Goal: Transaction & Acquisition: Obtain resource

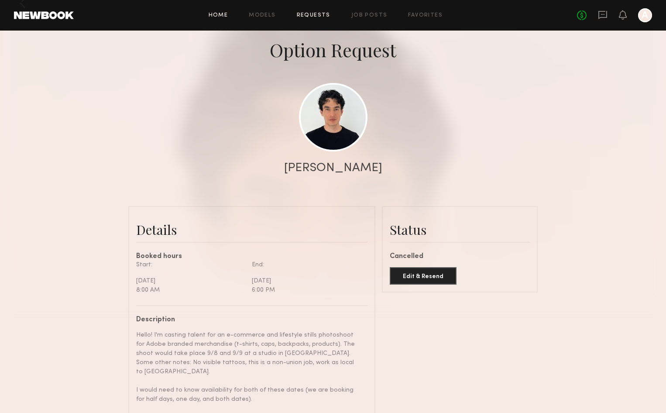
scroll to position [1163, 0]
click at [211, 18] on link "Home" at bounding box center [219, 16] width 20 height 6
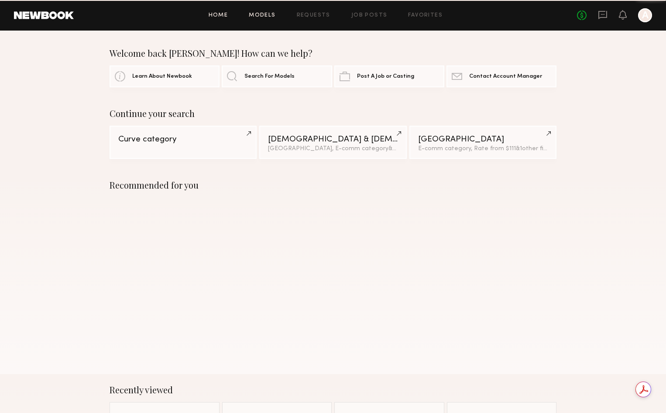
click at [259, 14] on link "Models" at bounding box center [262, 16] width 27 height 6
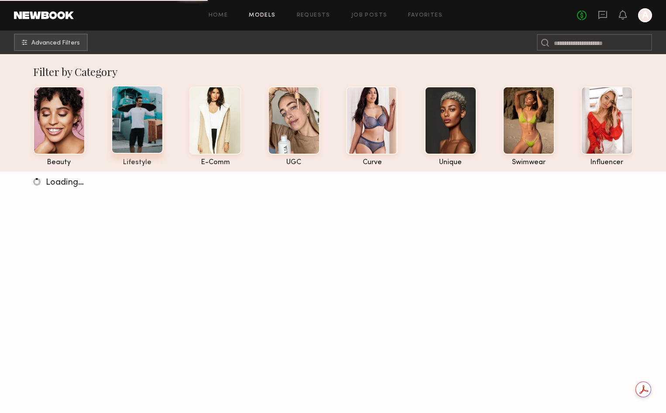
click at [142, 116] on div at bounding box center [137, 120] width 52 height 68
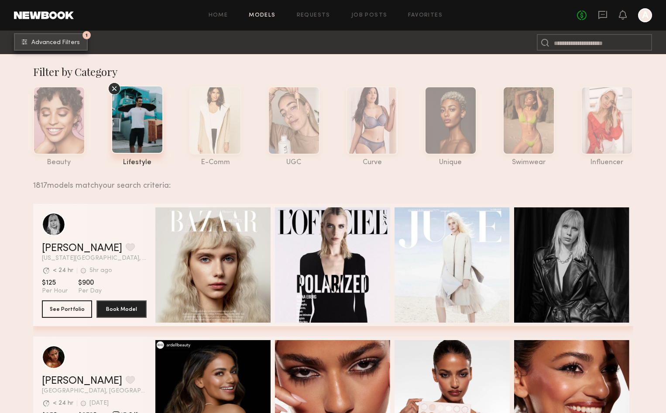
click at [79, 43] on button "1 Advanced Filters" at bounding box center [51, 41] width 74 height 17
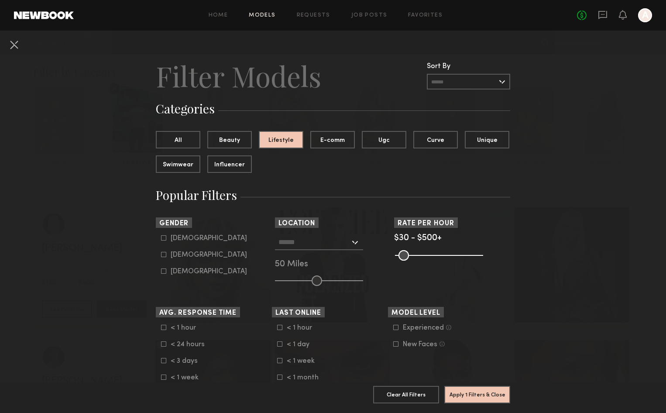
click at [164, 238] on icon at bounding box center [163, 237] width 5 height 5
click at [162, 271] on icon at bounding box center [163, 270] width 5 height 5
type input "*"
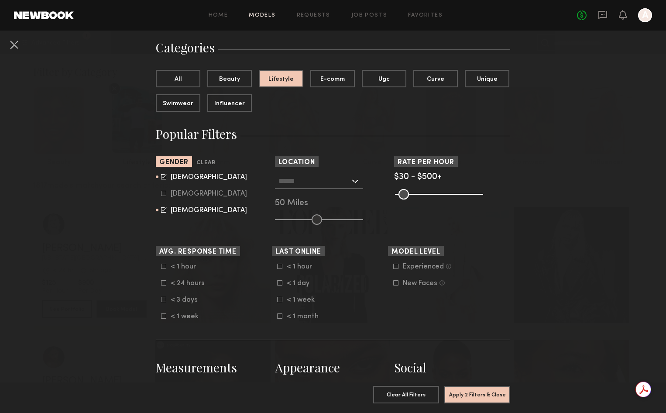
scroll to position [65, 0]
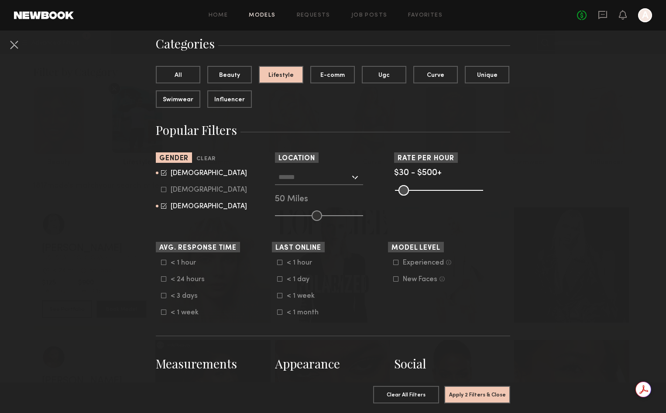
click at [163, 264] on icon at bounding box center [163, 262] width 5 height 5
click at [163, 279] on icon at bounding box center [163, 278] width 5 height 5
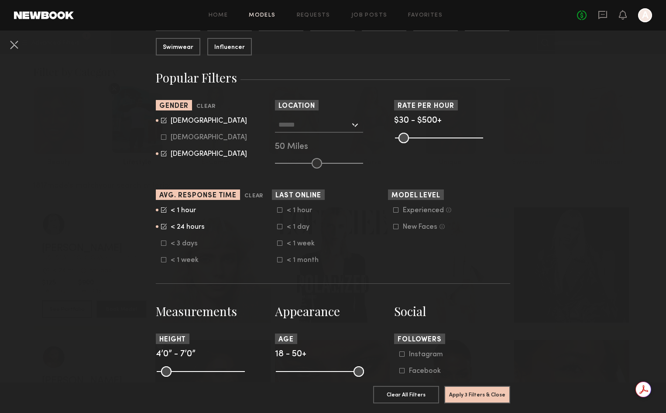
scroll to position [119, 0]
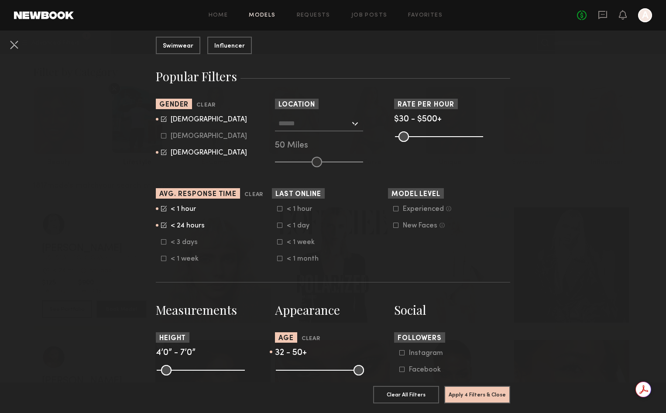
drag, startPoint x: 281, startPoint y: 371, endPoint x: 315, endPoint y: 370, distance: 33.6
type input "**"
click at [315, 370] on input "range" at bounding box center [320, 370] width 88 height 10
drag, startPoint x: 175, startPoint y: 368, endPoint x: 207, endPoint y: 368, distance: 31.8
type input "**"
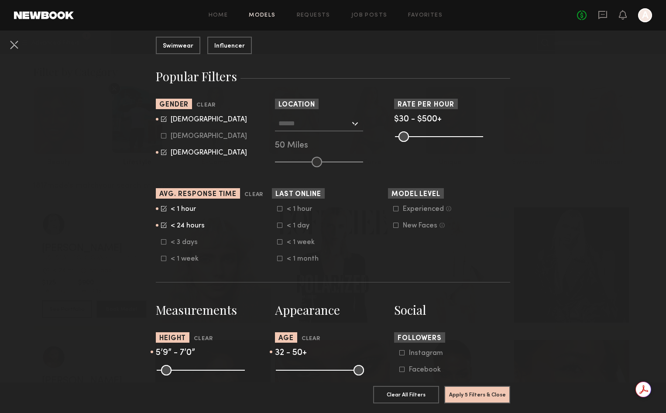
click at [207, 368] on input "range" at bounding box center [201, 370] width 88 height 10
drag, startPoint x: 240, startPoint y: 373, endPoint x: 216, endPoint y: 371, distance: 24.0
type input "**"
click at [216, 371] on input "range" at bounding box center [201, 370] width 88 height 10
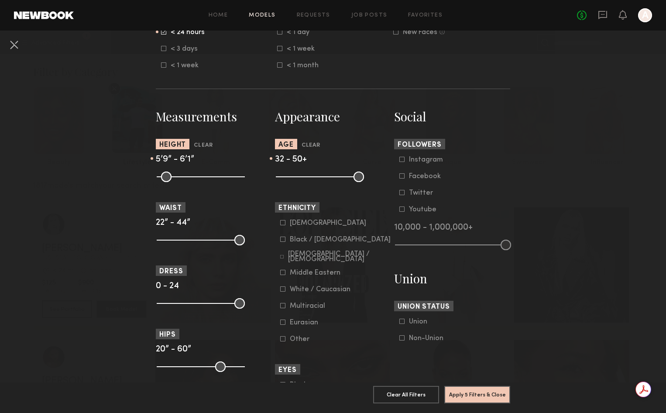
scroll to position [313, 0]
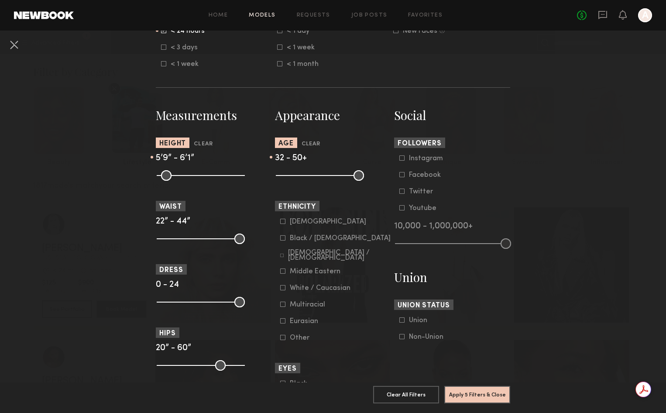
click at [281, 223] on icon at bounding box center [283, 221] width 5 height 5
click at [281, 240] on icon at bounding box center [282, 237] width 5 height 5
click at [282, 256] on icon at bounding box center [281, 254] width 3 height 3
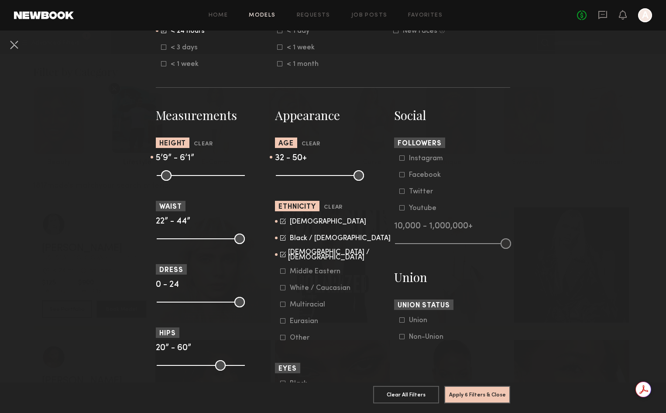
click at [282, 273] on icon at bounding box center [282, 270] width 5 height 5
click at [282, 307] on icon at bounding box center [282, 303] width 5 height 5
click at [282, 272] on icon at bounding box center [283, 271] width 6 height 6
drag, startPoint x: 157, startPoint y: 238, endPoint x: 188, endPoint y: 239, distance: 30.6
type input "**"
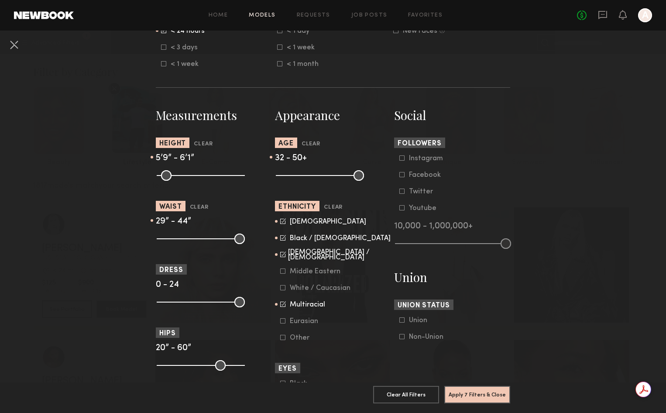
click at [188, 239] on input "range" at bounding box center [201, 238] width 88 height 10
drag, startPoint x: 240, startPoint y: 238, endPoint x: 194, endPoint y: 236, distance: 46.7
type input "**"
click at [194, 236] on input "range" at bounding box center [201, 238] width 88 height 10
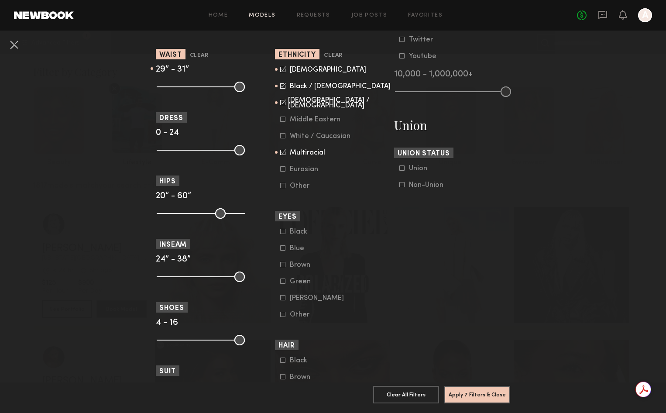
scroll to position [468, 0]
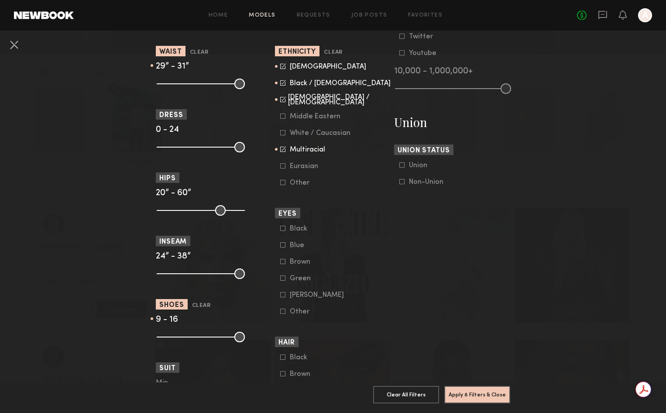
drag, startPoint x: 164, startPoint y: 338, endPoint x: 193, endPoint y: 335, distance: 28.9
type input "*"
click at [194, 338] on input "range" at bounding box center [201, 337] width 88 height 10
drag, startPoint x: 230, startPoint y: 338, endPoint x: 205, endPoint y: 334, distance: 25.2
type input "**"
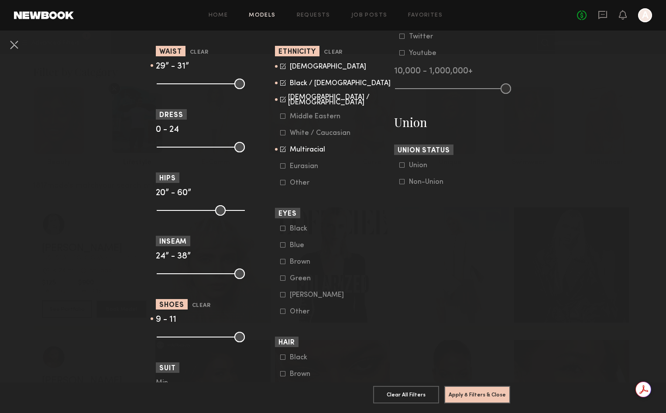
click at [206, 334] on input "range" at bounding box center [201, 337] width 88 height 10
type input "***"
click at [191, 334] on input "range" at bounding box center [201, 337] width 88 height 10
drag, startPoint x: 163, startPoint y: 273, endPoint x: 192, endPoint y: 273, distance: 29.2
type input "**"
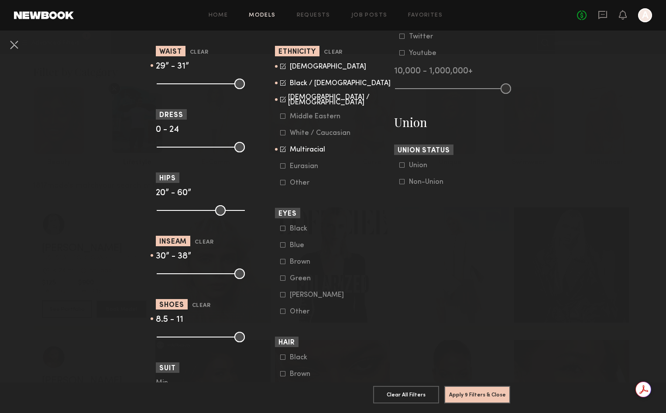
click at [192, 273] on input "range" at bounding box center [201, 273] width 88 height 10
drag, startPoint x: 239, startPoint y: 275, endPoint x: 203, endPoint y: 275, distance: 35.3
type input "**"
click at [203, 276] on input "range" at bounding box center [201, 273] width 88 height 10
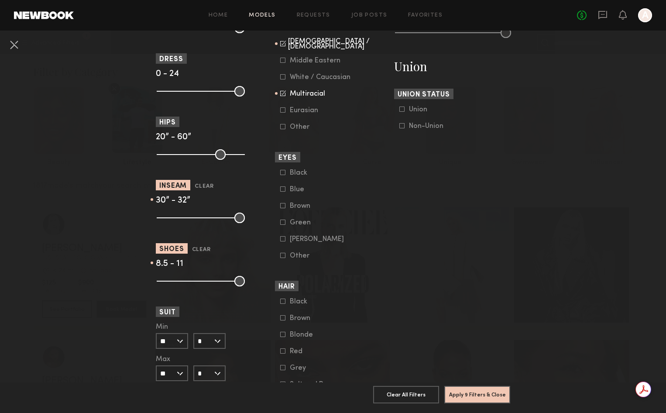
scroll to position [384, 0]
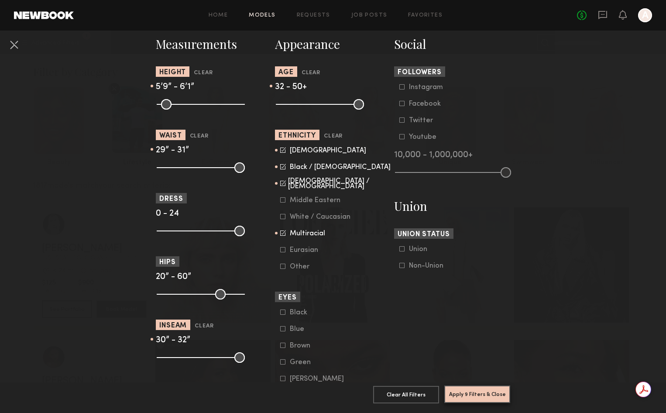
click at [468, 397] on button "Apply 9 Filters & Close" at bounding box center [477, 393] width 66 height 17
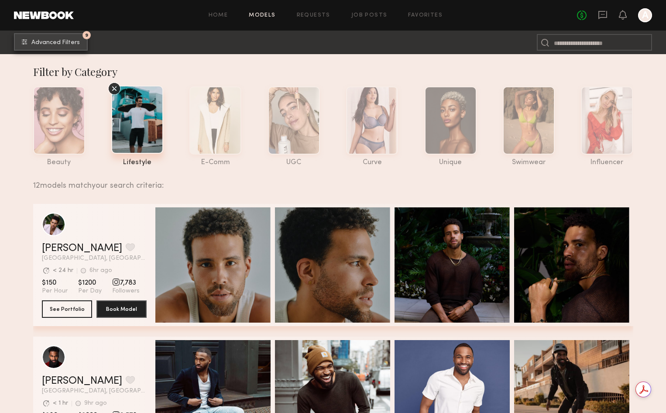
click at [59, 50] on button "9 Advanced Filters" at bounding box center [51, 41] width 74 height 17
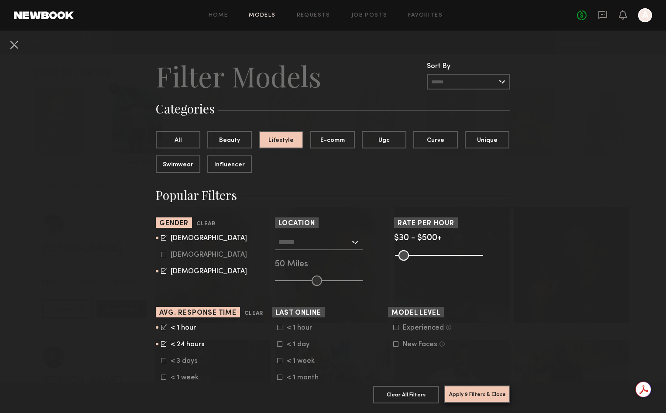
click at [480, 393] on button "Apply 9 Filters & Close" at bounding box center [477, 393] width 66 height 17
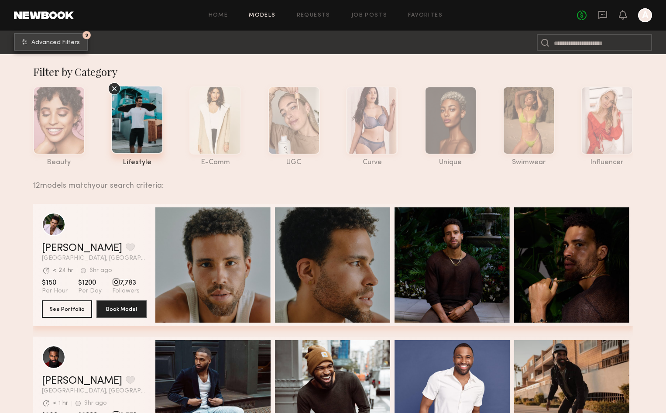
click at [61, 44] on span "Advanced Filters" at bounding box center [55, 43] width 48 height 6
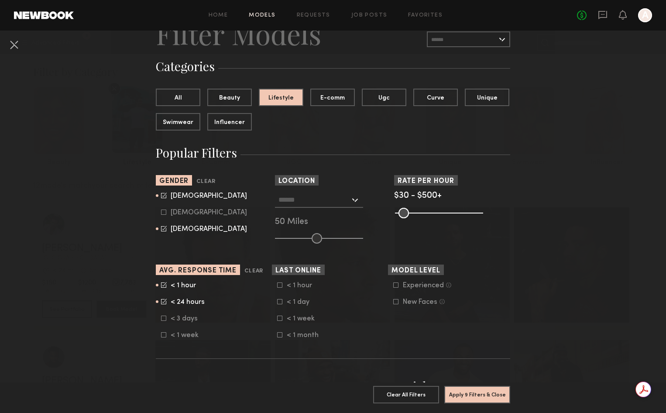
scroll to position [64, 0]
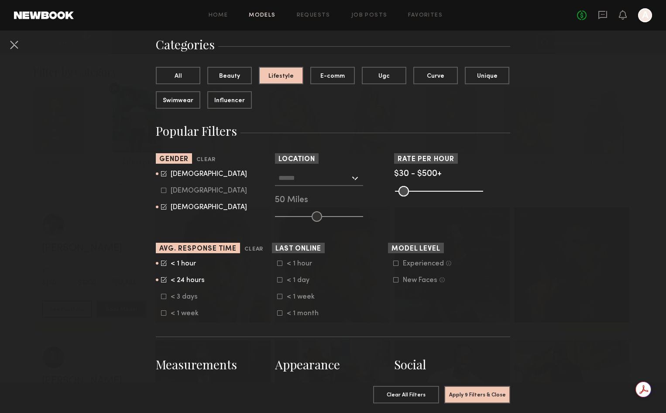
click at [353, 183] on div at bounding box center [319, 178] width 88 height 16
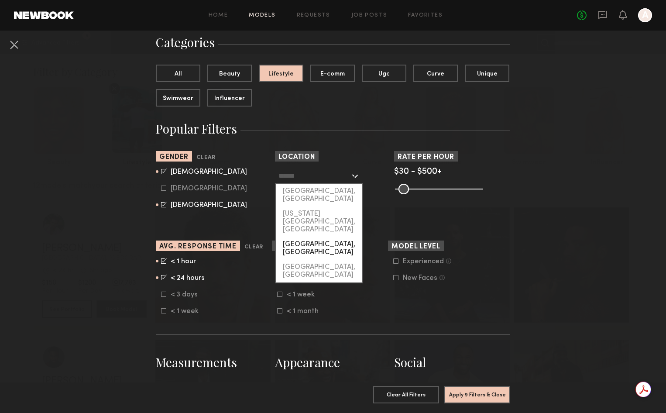
scroll to position [72, 0]
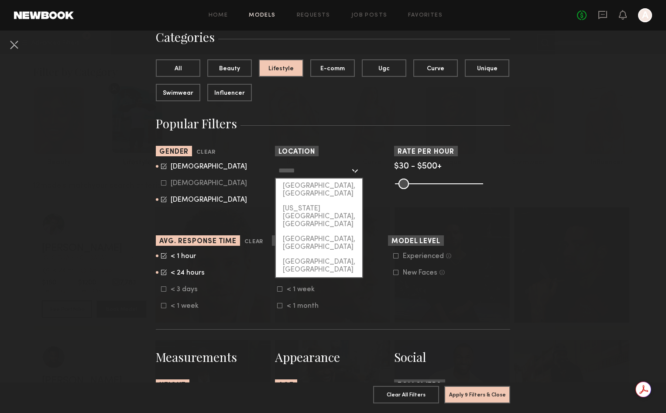
click at [317, 171] on input "text" at bounding box center [314, 170] width 72 height 15
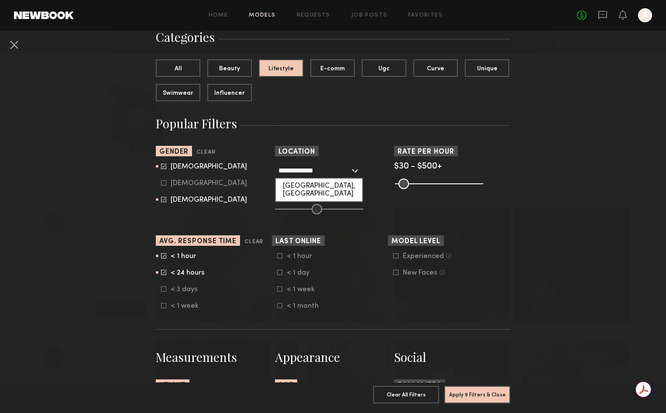
click at [316, 186] on div "[GEOGRAPHIC_DATA], [GEOGRAPHIC_DATA]" at bounding box center [319, 189] width 86 height 23
type input "**********"
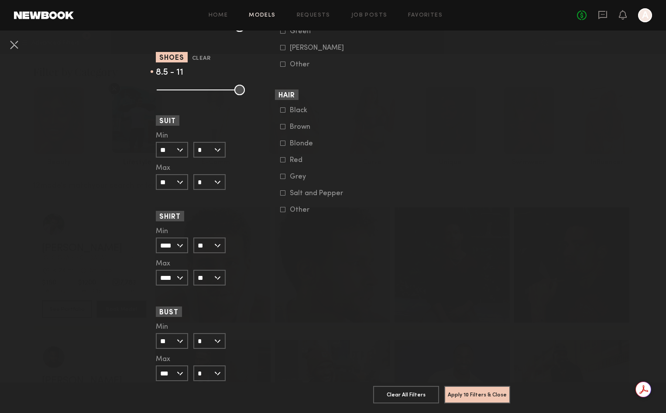
scroll to position [743, 0]
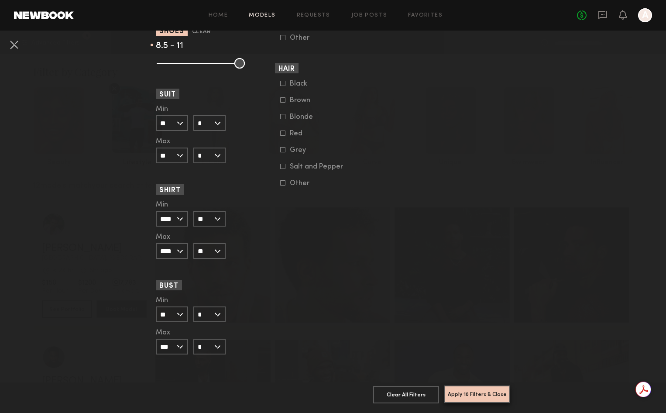
click at [485, 394] on button "Apply 10 Filters & Close" at bounding box center [477, 393] width 66 height 17
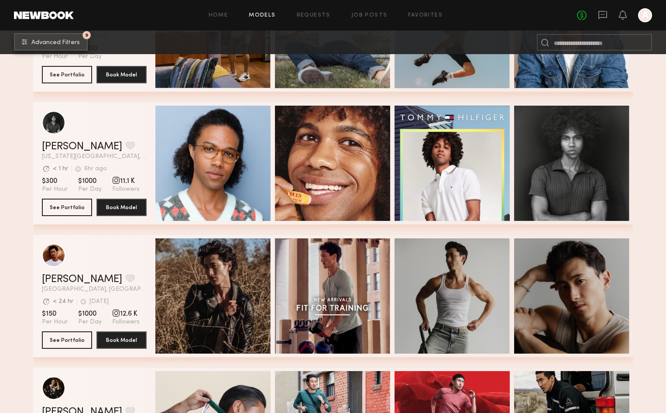
scroll to position [1252, 0]
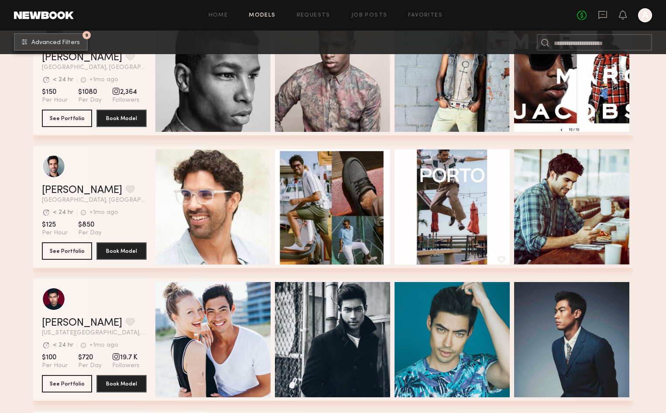
click at [64, 43] on span "Advanced Filters" at bounding box center [55, 43] width 48 height 6
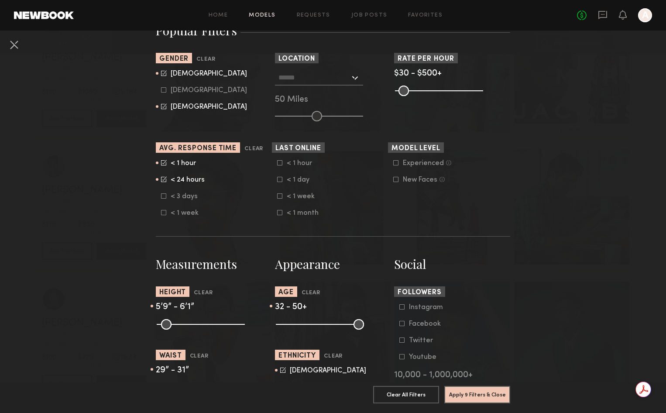
scroll to position [166, 0]
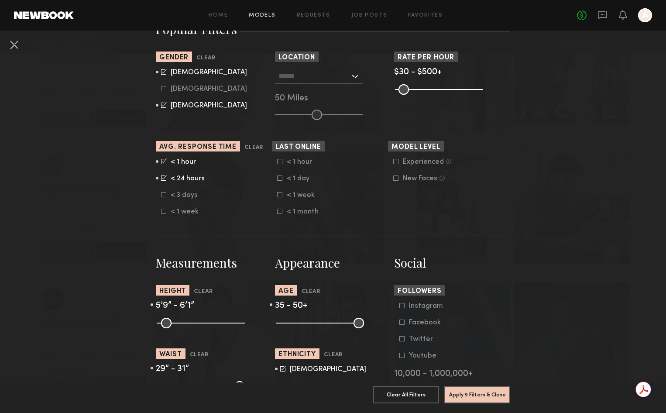
drag, startPoint x: 316, startPoint y: 324, endPoint x: 322, endPoint y: 323, distance: 5.7
type input "**"
click at [322, 323] on input "range" at bounding box center [320, 323] width 88 height 10
click at [472, 395] on button "Apply 9 Filters & Close" at bounding box center [477, 393] width 66 height 17
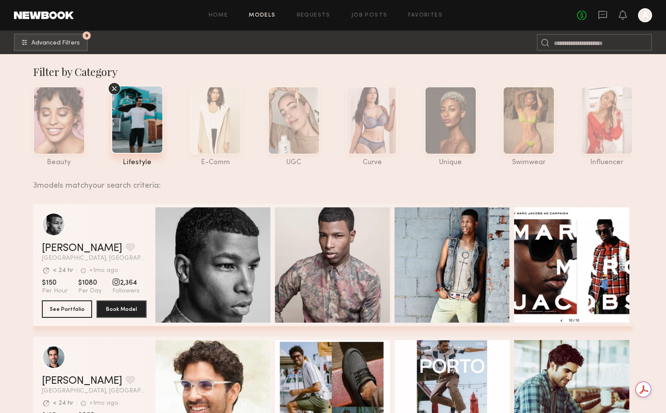
click at [260, 19] on div "Home Models Requests Job Posts Favorites Sign Out No fees up to $5,000 A" at bounding box center [363, 15] width 578 height 14
click at [258, 14] on link "Models" at bounding box center [262, 16] width 27 height 6
click at [74, 38] on button "9 Advanced Filters" at bounding box center [51, 41] width 74 height 17
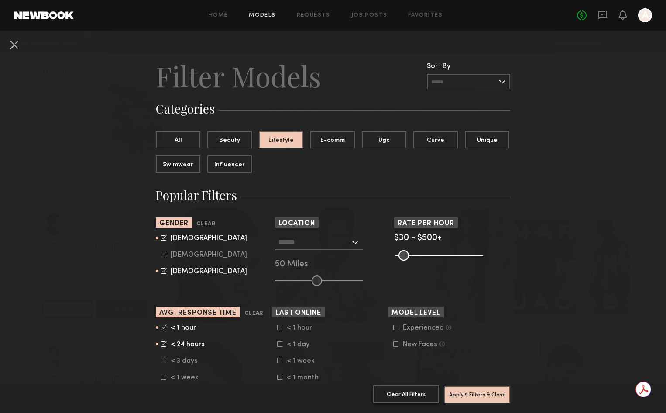
click at [417, 392] on button "Clear All Filters" at bounding box center [406, 393] width 66 height 17
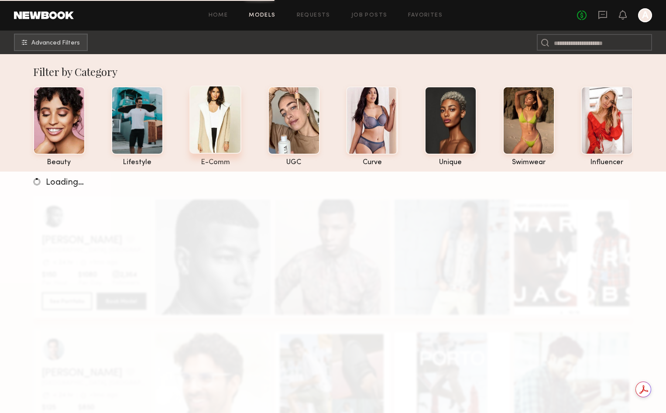
click at [218, 123] on div at bounding box center [215, 120] width 52 height 68
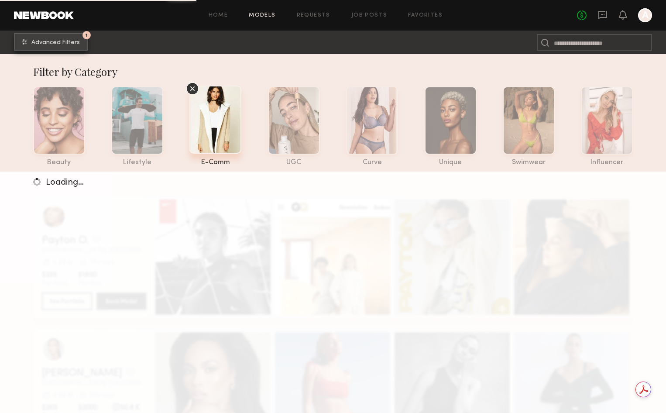
click at [57, 39] on button "1 Advanced Filters" at bounding box center [51, 41] width 74 height 17
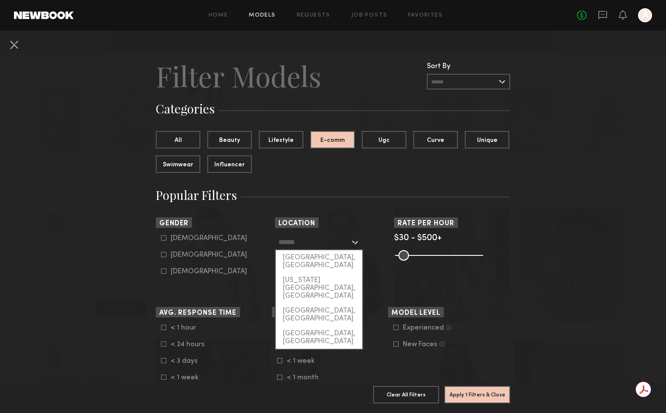
click at [320, 238] on input "text" at bounding box center [314, 241] width 72 height 15
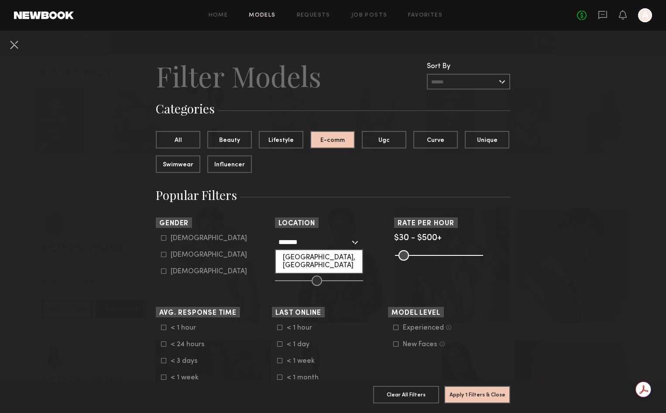
click at [318, 257] on div "[GEOGRAPHIC_DATA], [GEOGRAPHIC_DATA]" at bounding box center [319, 261] width 86 height 23
type input "**********"
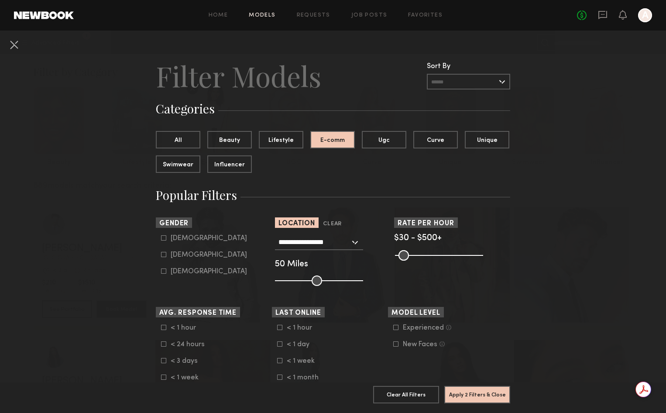
click at [164, 237] on icon at bounding box center [163, 237] width 5 height 5
click at [164, 273] on icon at bounding box center [163, 270] width 5 height 5
type input "*"
click at [481, 391] on button "Apply 3 Filters & Close" at bounding box center [477, 393] width 66 height 17
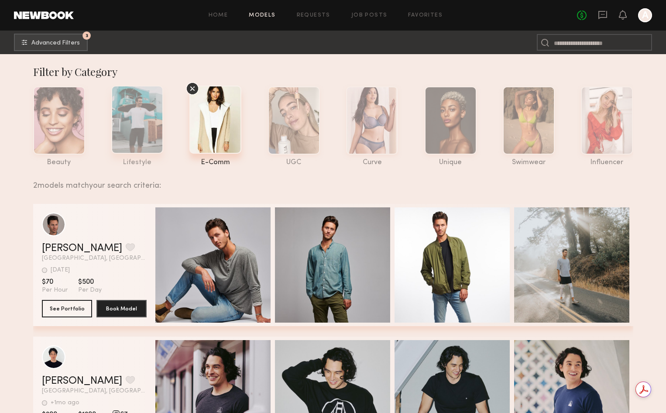
click at [144, 106] on div at bounding box center [137, 120] width 52 height 68
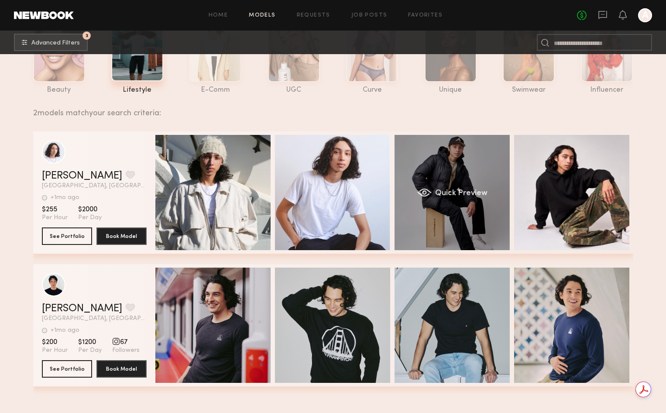
scroll to position [74, 0]
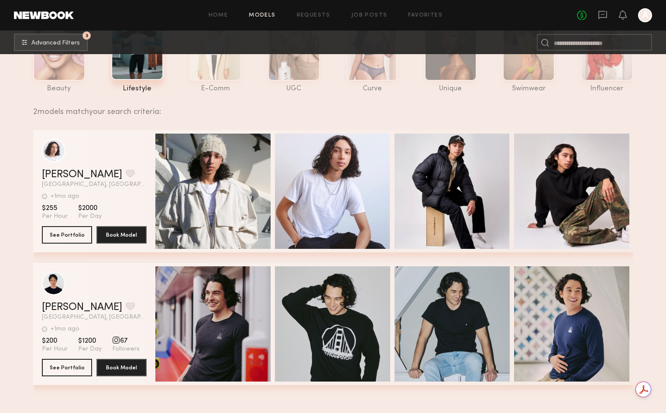
click at [113, 339] on div "grid" at bounding box center [116, 340] width 8 height 8
click at [113, 340] on div "grid" at bounding box center [116, 340] width 8 height 8
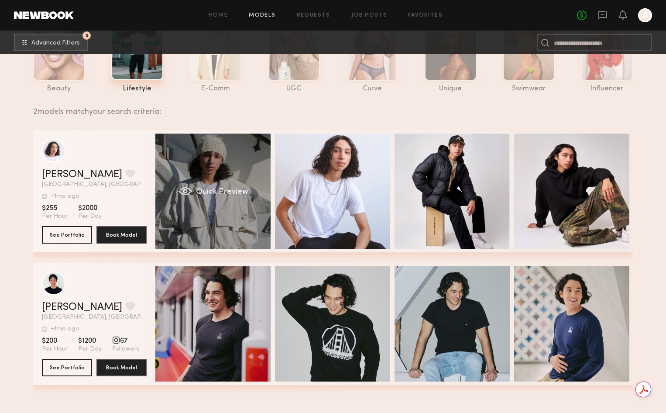
scroll to position [0, 0]
